Goal: Check status: Check status

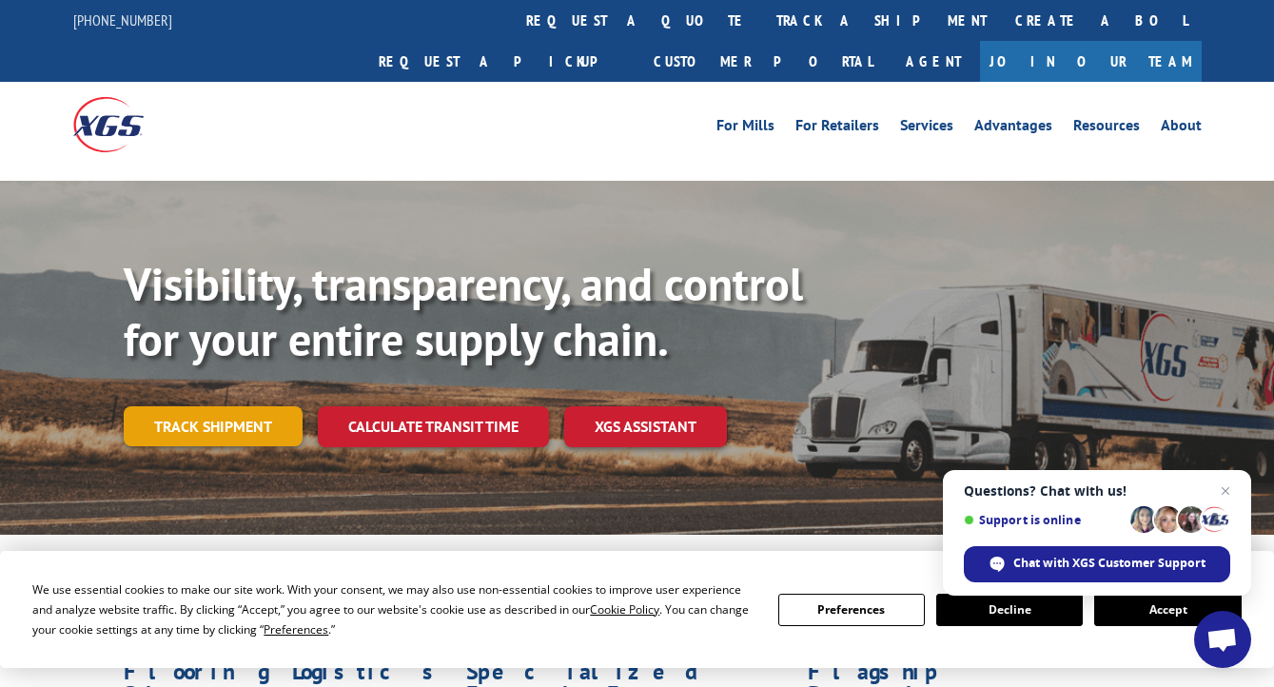
click at [245, 406] on link "Track shipment" at bounding box center [213, 426] width 179 height 40
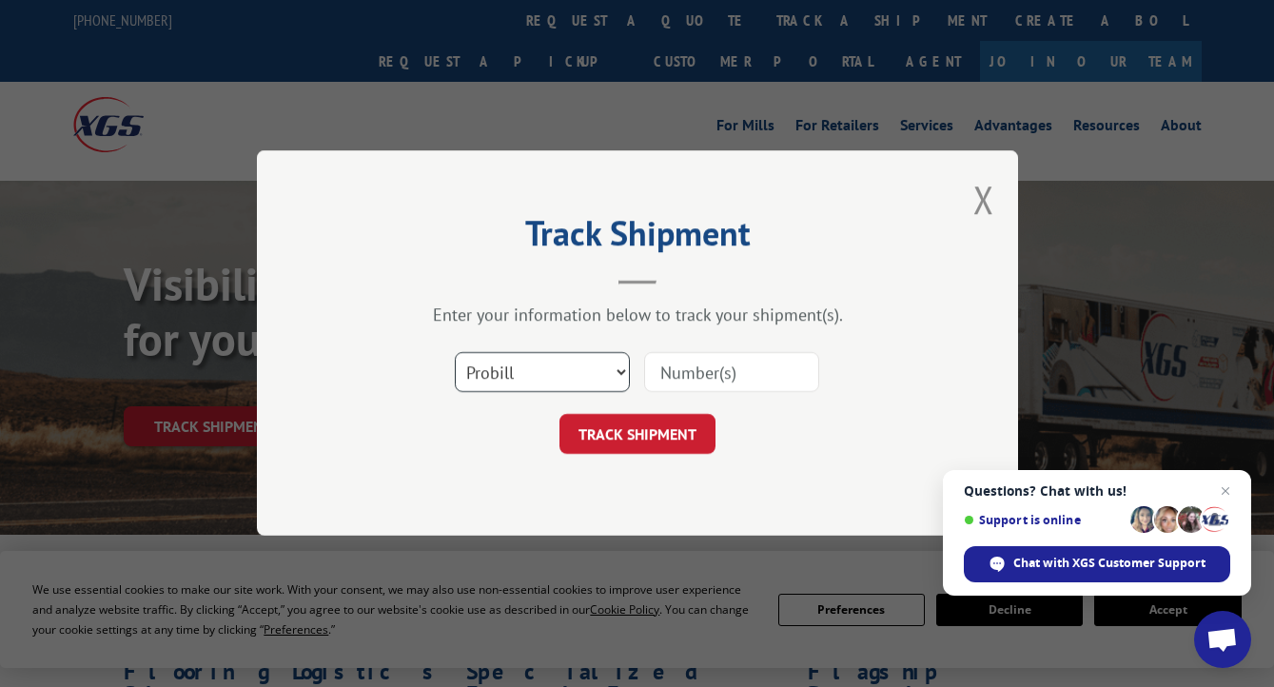
select select "bol"
click at [666, 371] on input at bounding box center [731, 373] width 175 height 40
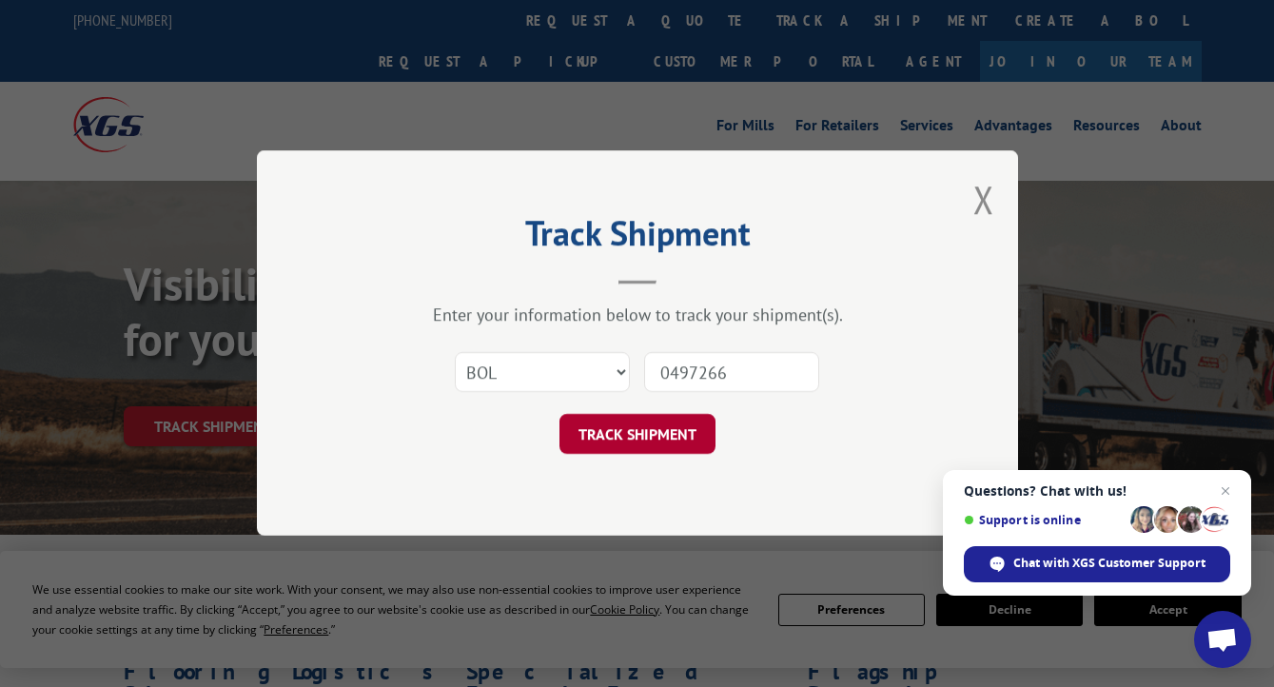
type input "0497266"
click at [680, 426] on button "TRACK SHIPMENT" at bounding box center [638, 435] width 156 height 40
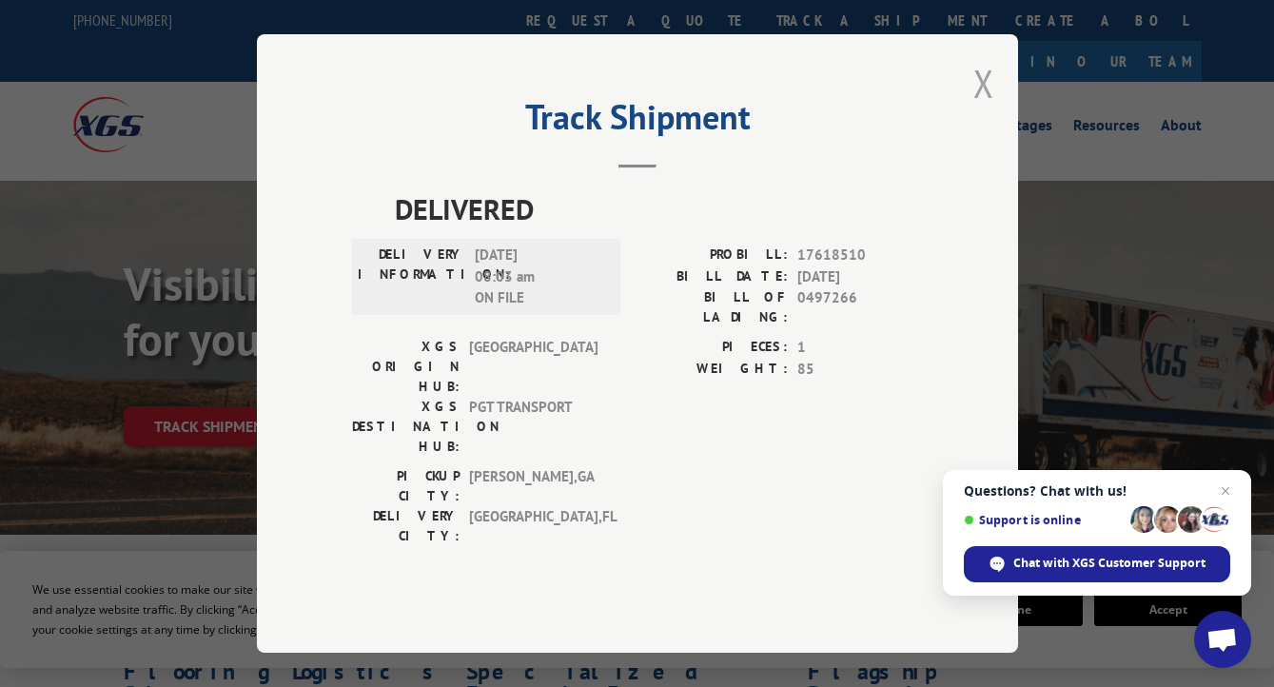
click at [980, 107] on button "Close modal" at bounding box center [983, 83] width 21 height 50
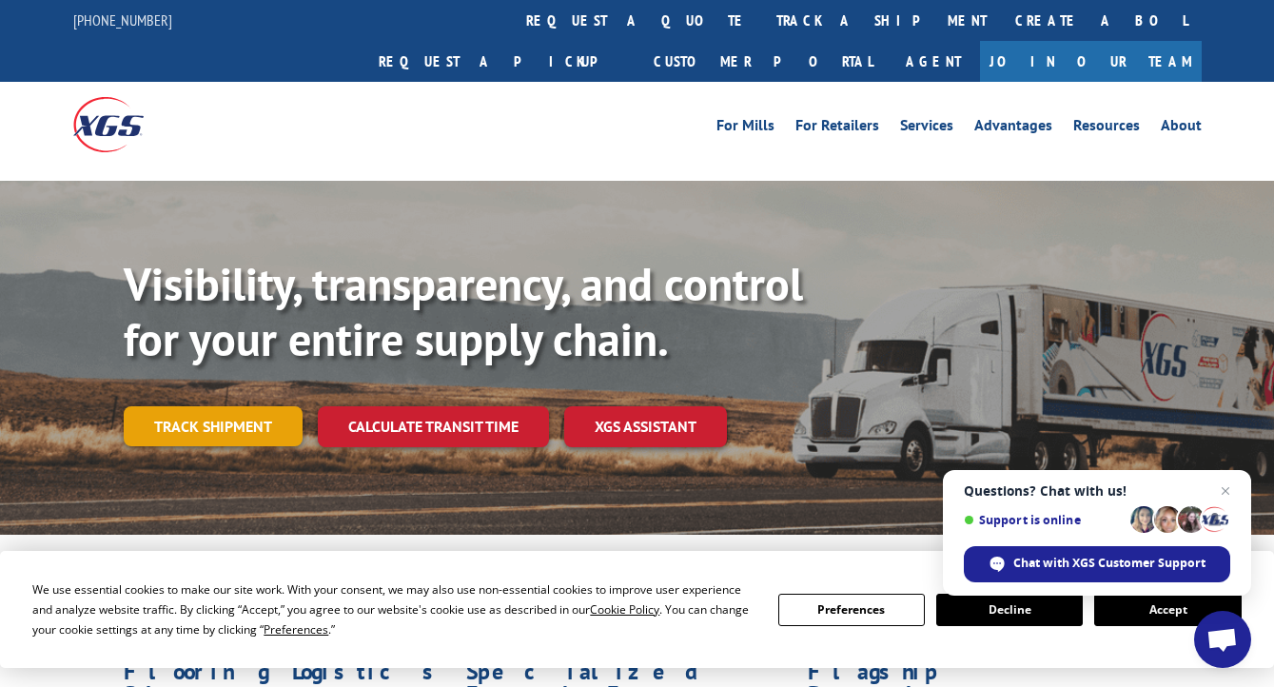
click at [238, 406] on link "Track shipment" at bounding box center [213, 426] width 179 height 40
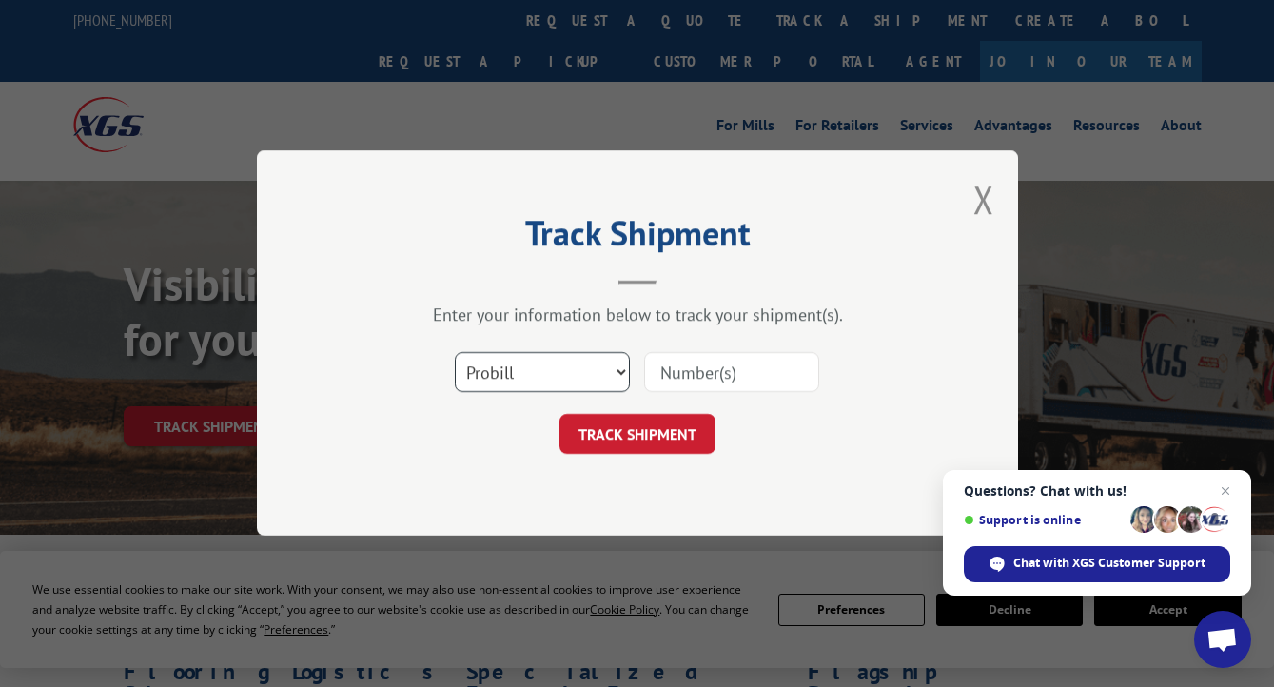
select select "bol"
click at [660, 374] on input at bounding box center [731, 373] width 175 height 40
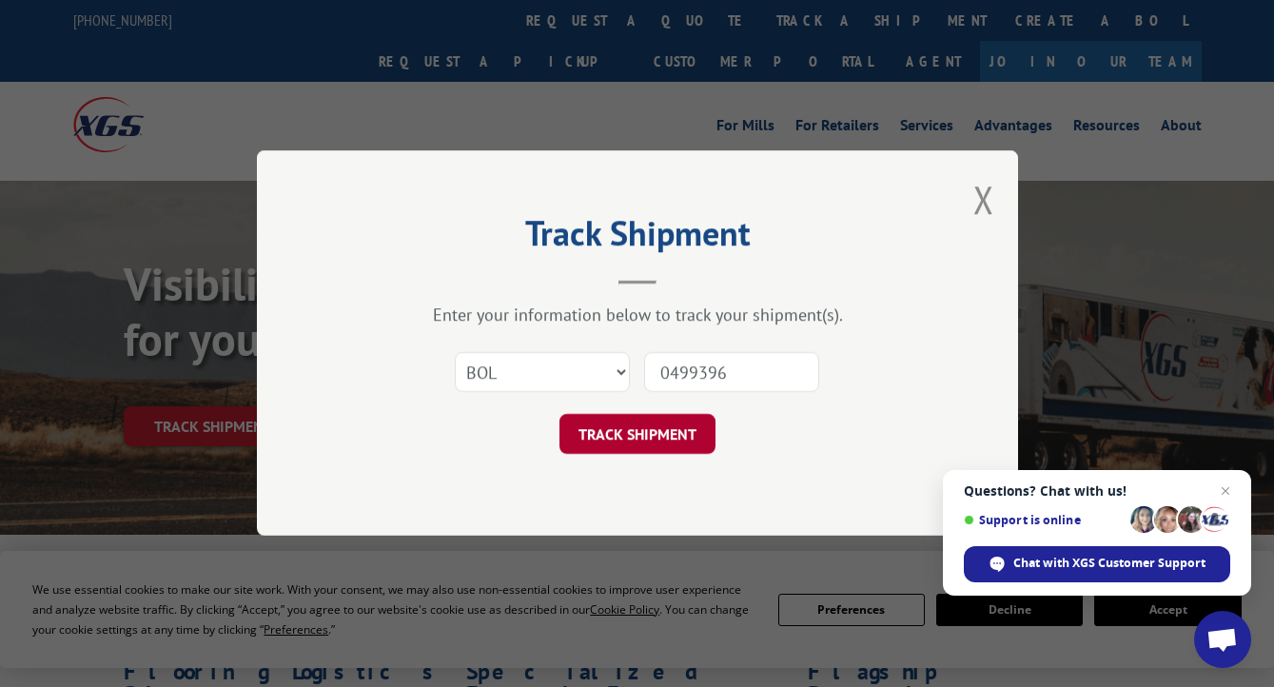
type input "0499396"
click at [666, 425] on button "TRACK SHIPMENT" at bounding box center [638, 435] width 156 height 40
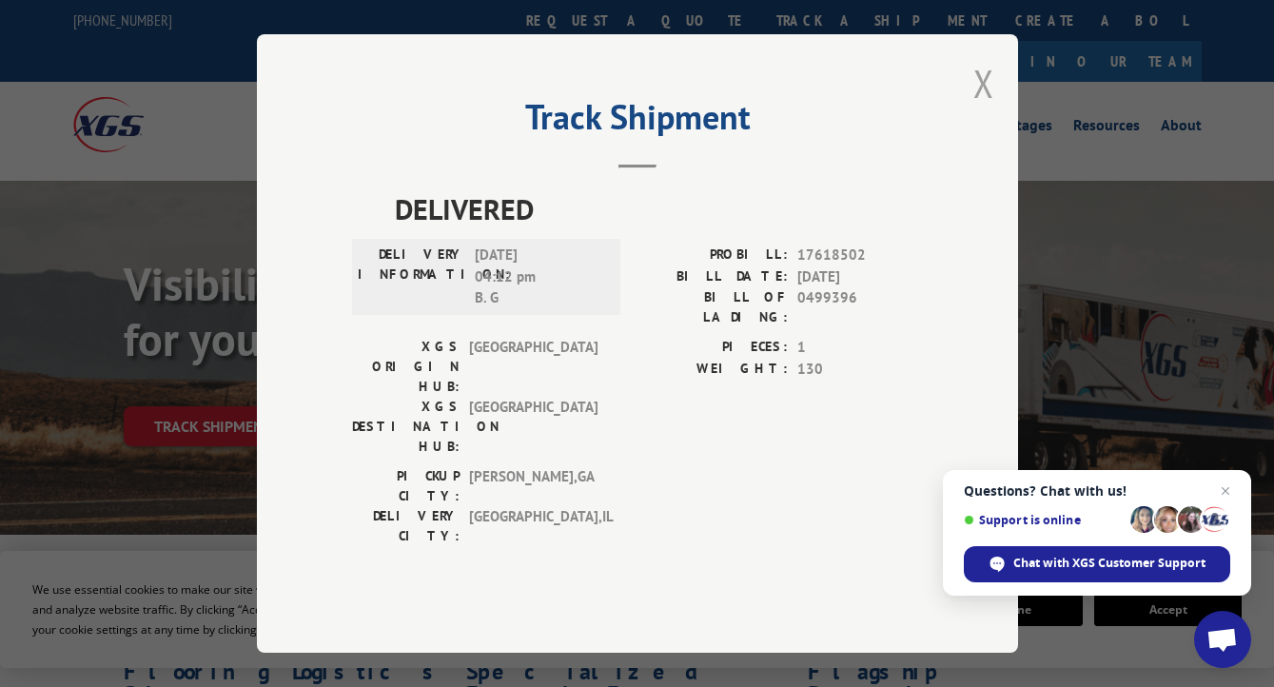
click at [986, 108] on button "Close modal" at bounding box center [983, 83] width 21 height 50
